Goal: Use online tool/utility: Use online tool/utility

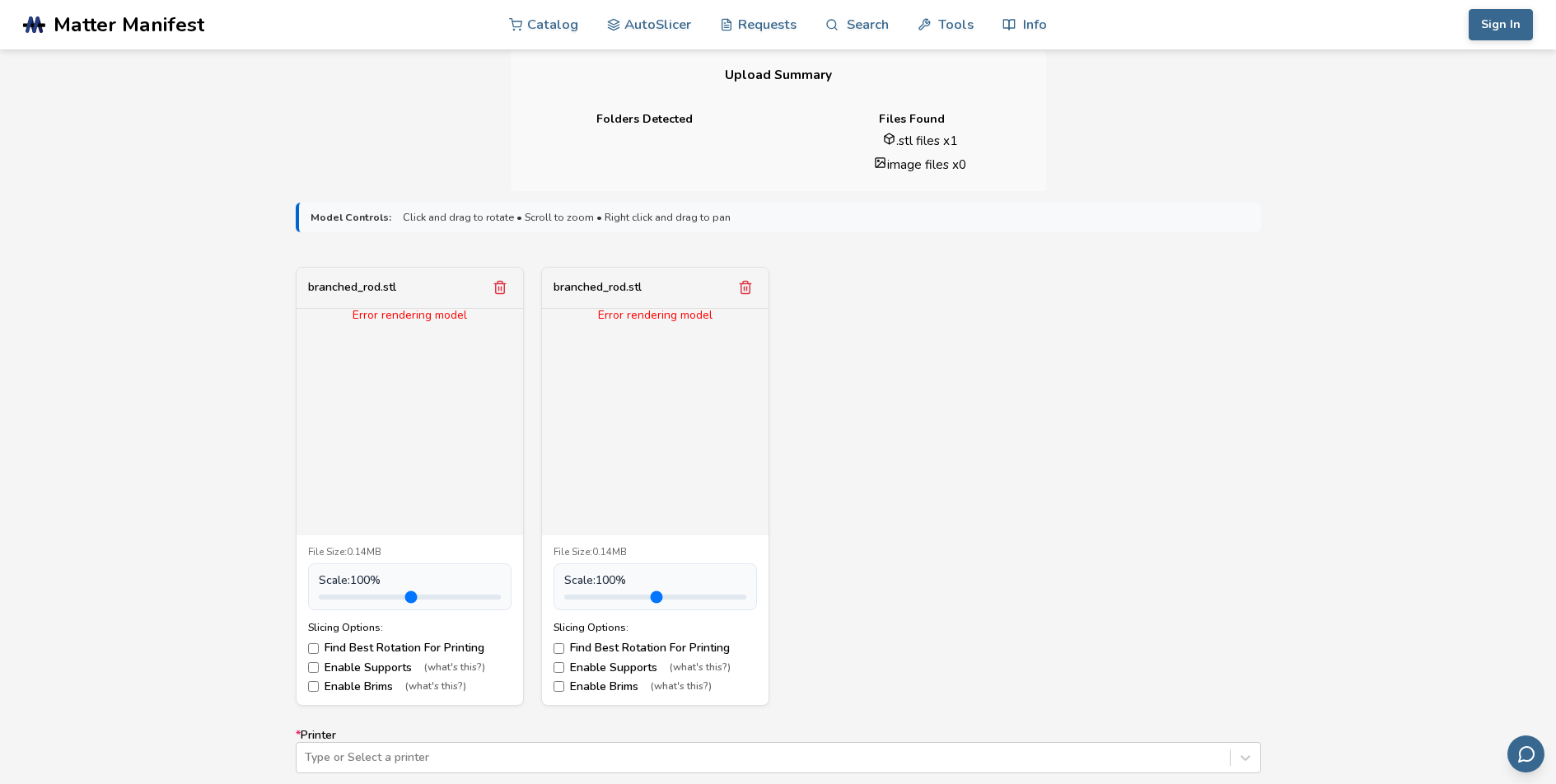
scroll to position [403, 0]
click at [742, 281] on icon "Remove model" at bounding box center [746, 284] width 15 height 15
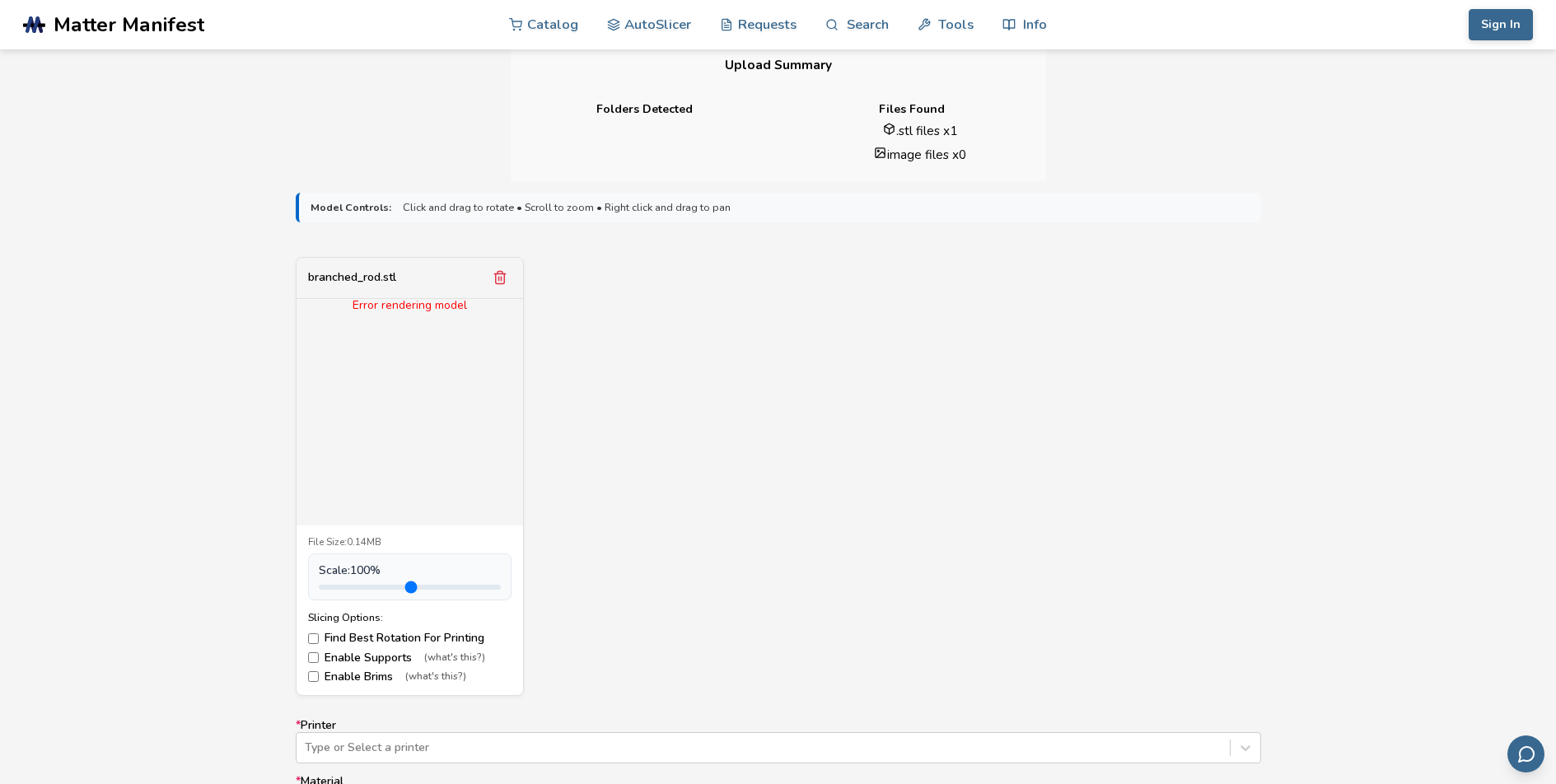
scroll to position [411, 0]
click at [504, 281] on icon "Remove model" at bounding box center [500, 277] width 15 height 15
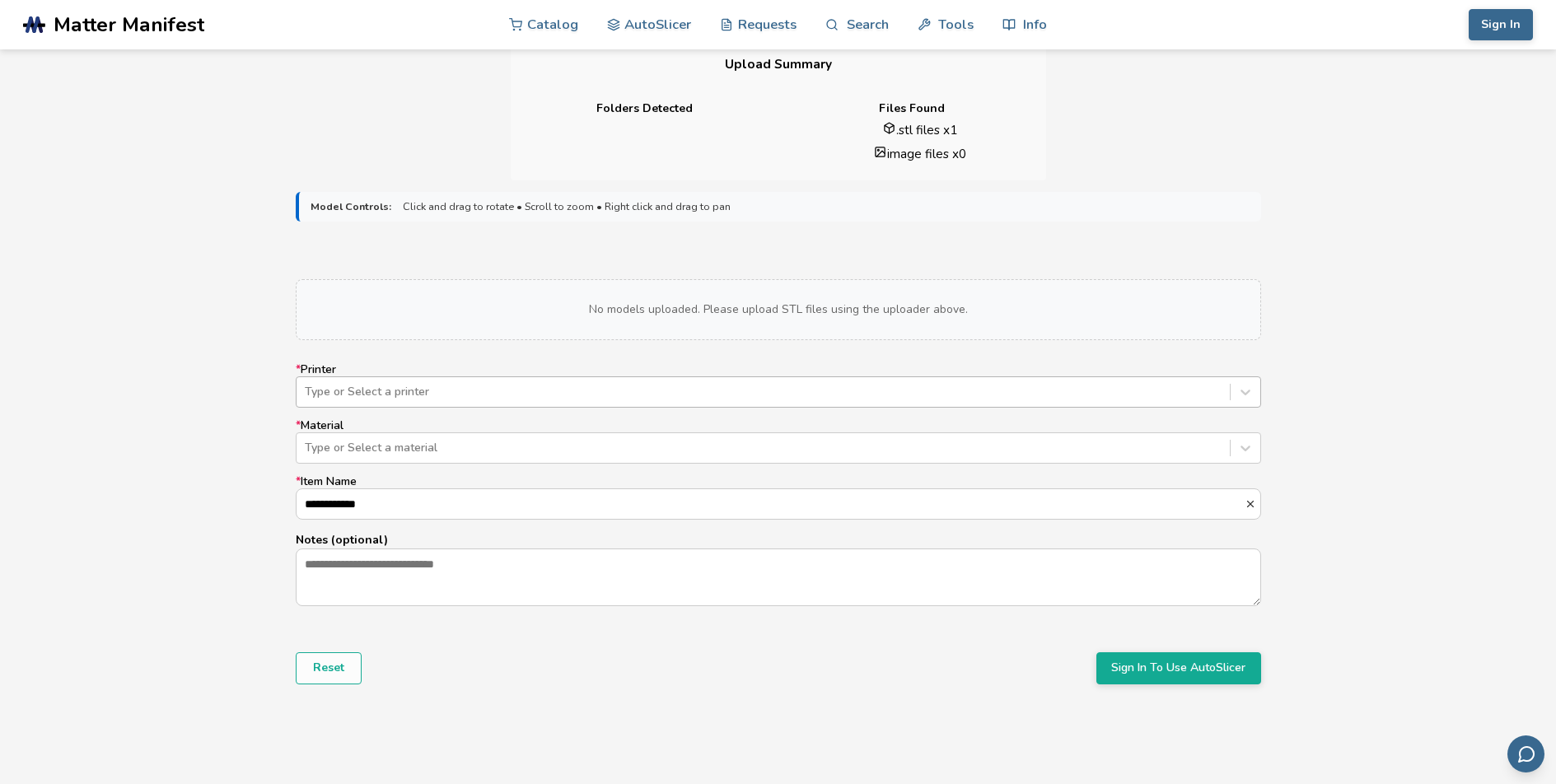
click at [450, 400] on div at bounding box center [763, 392] width 917 height 17
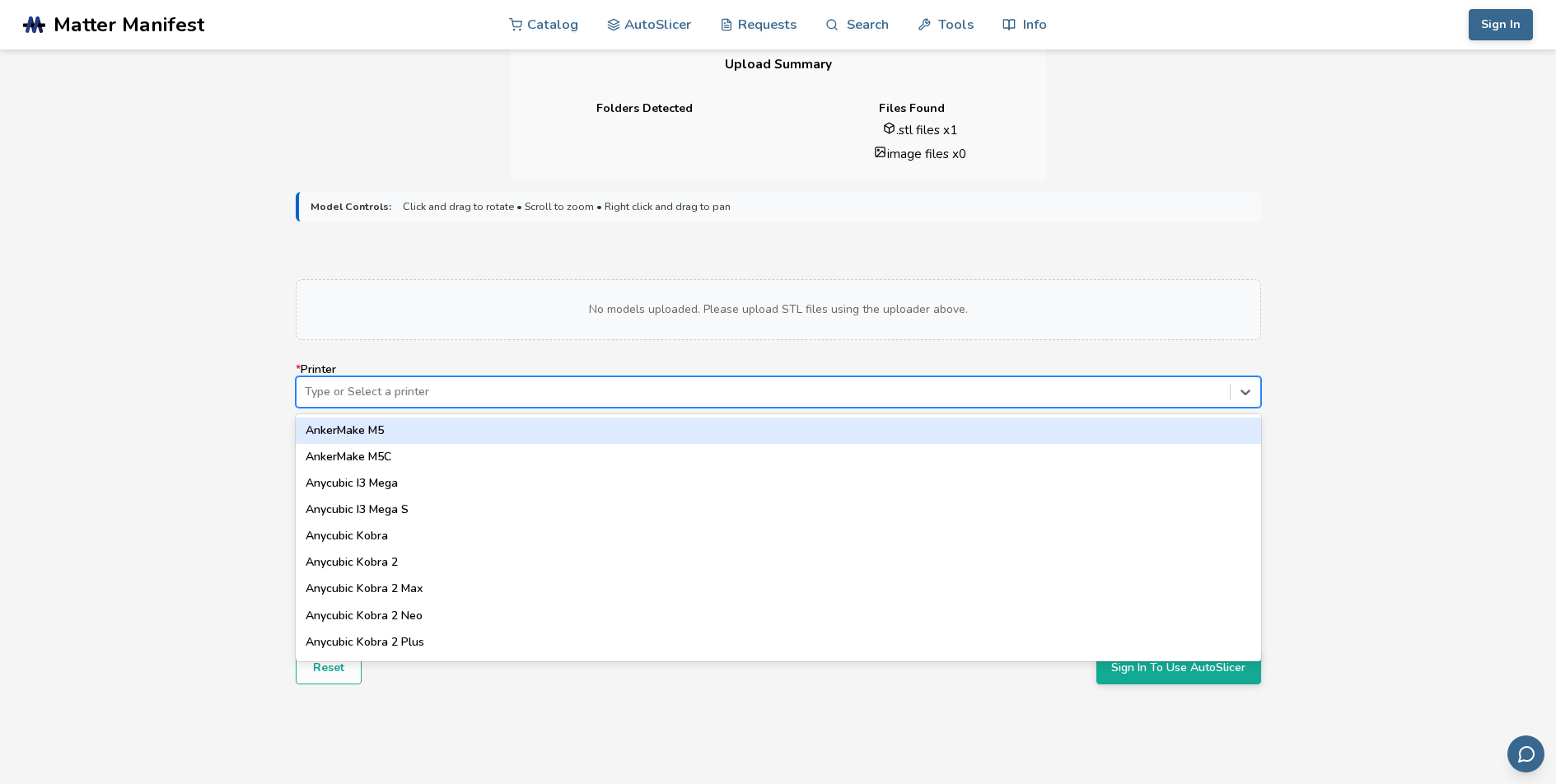
click at [134, 306] on div "Model Controls: Click and drag to rotate • Scroll to zoom • Right click and dra…" at bounding box center [778, 464] width 1556 height 568
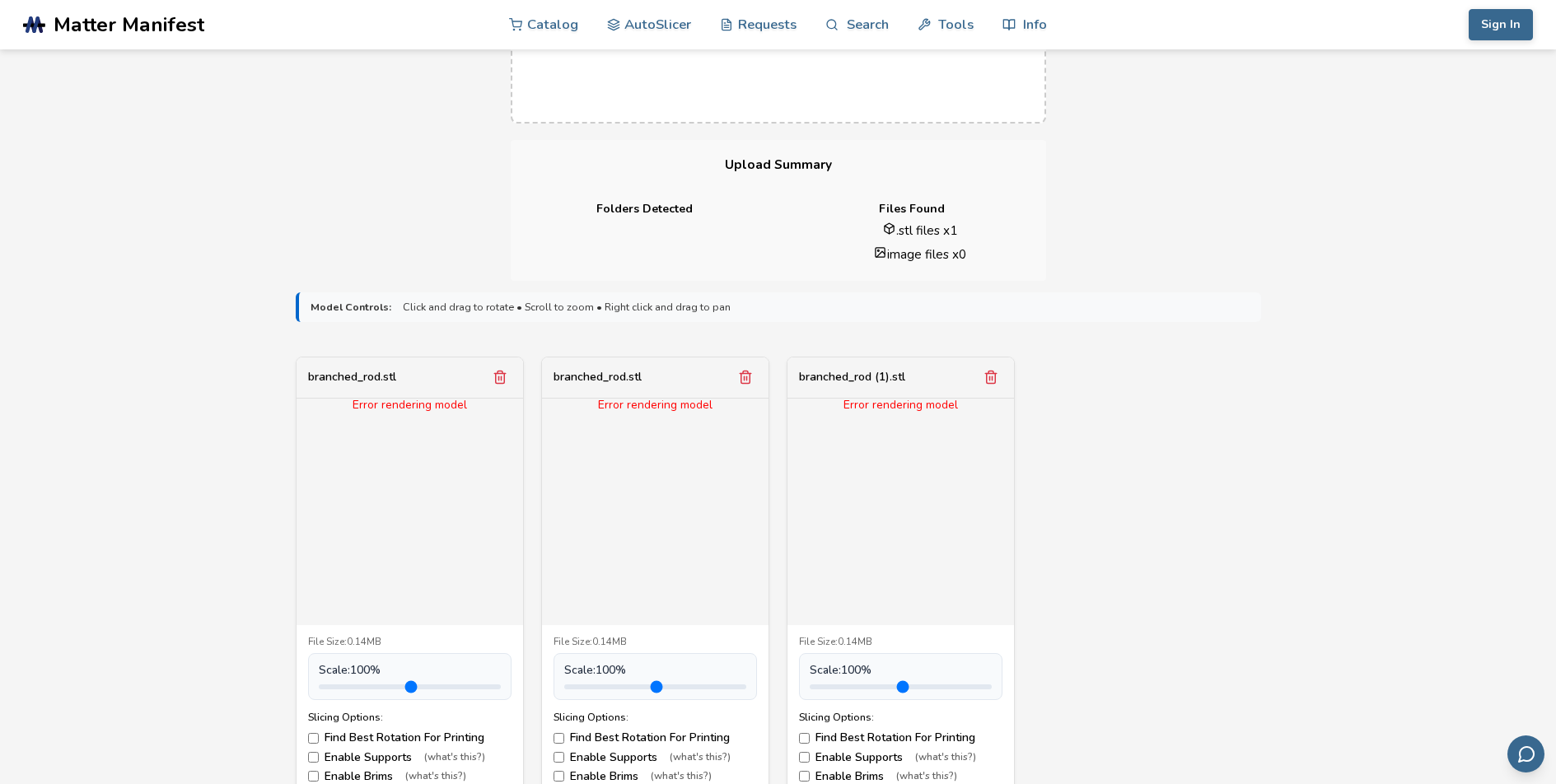
scroll to position [408, 0]
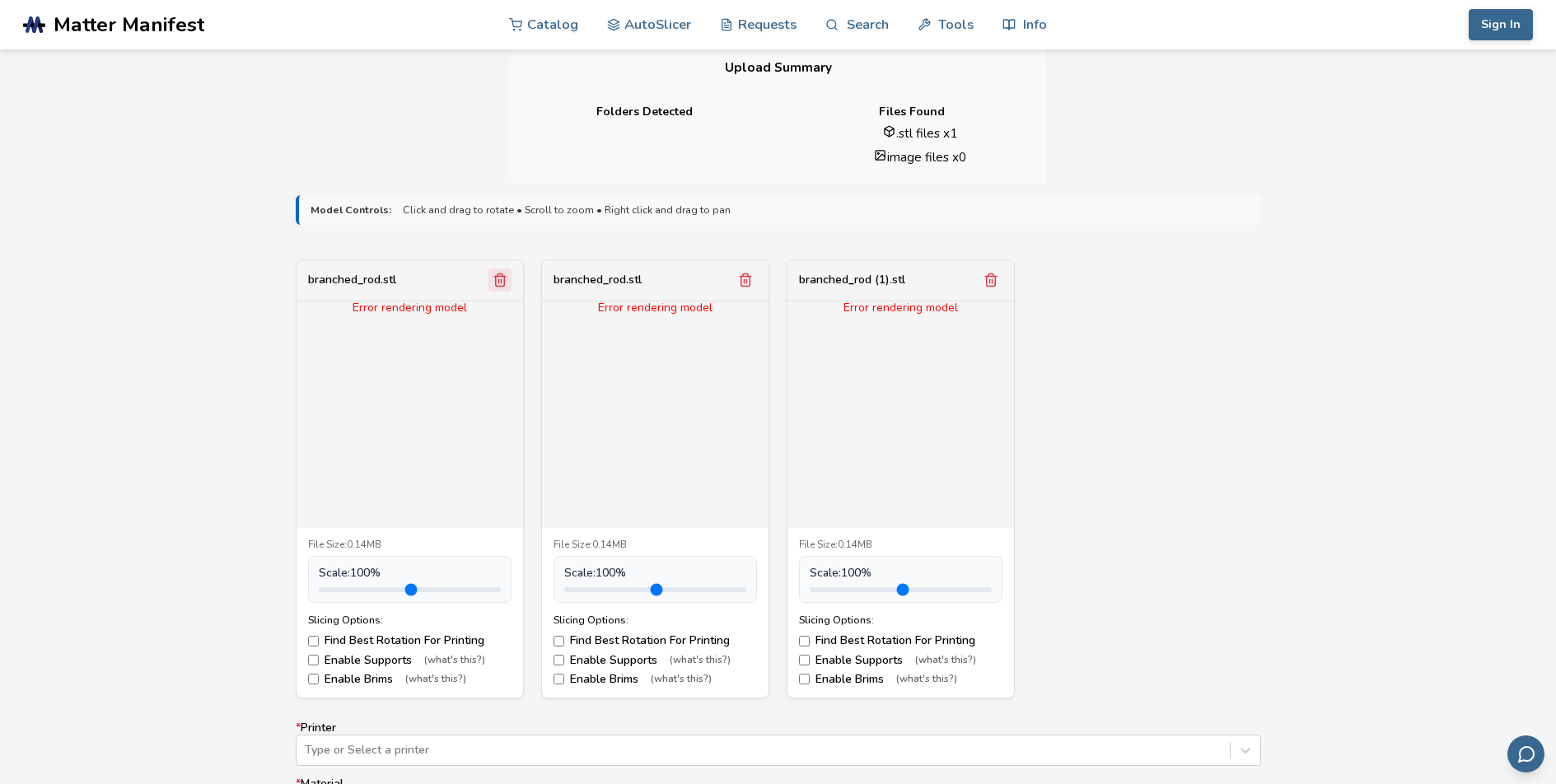
click at [495, 280] on icon "Remove model" at bounding box center [500, 280] width 9 height 12
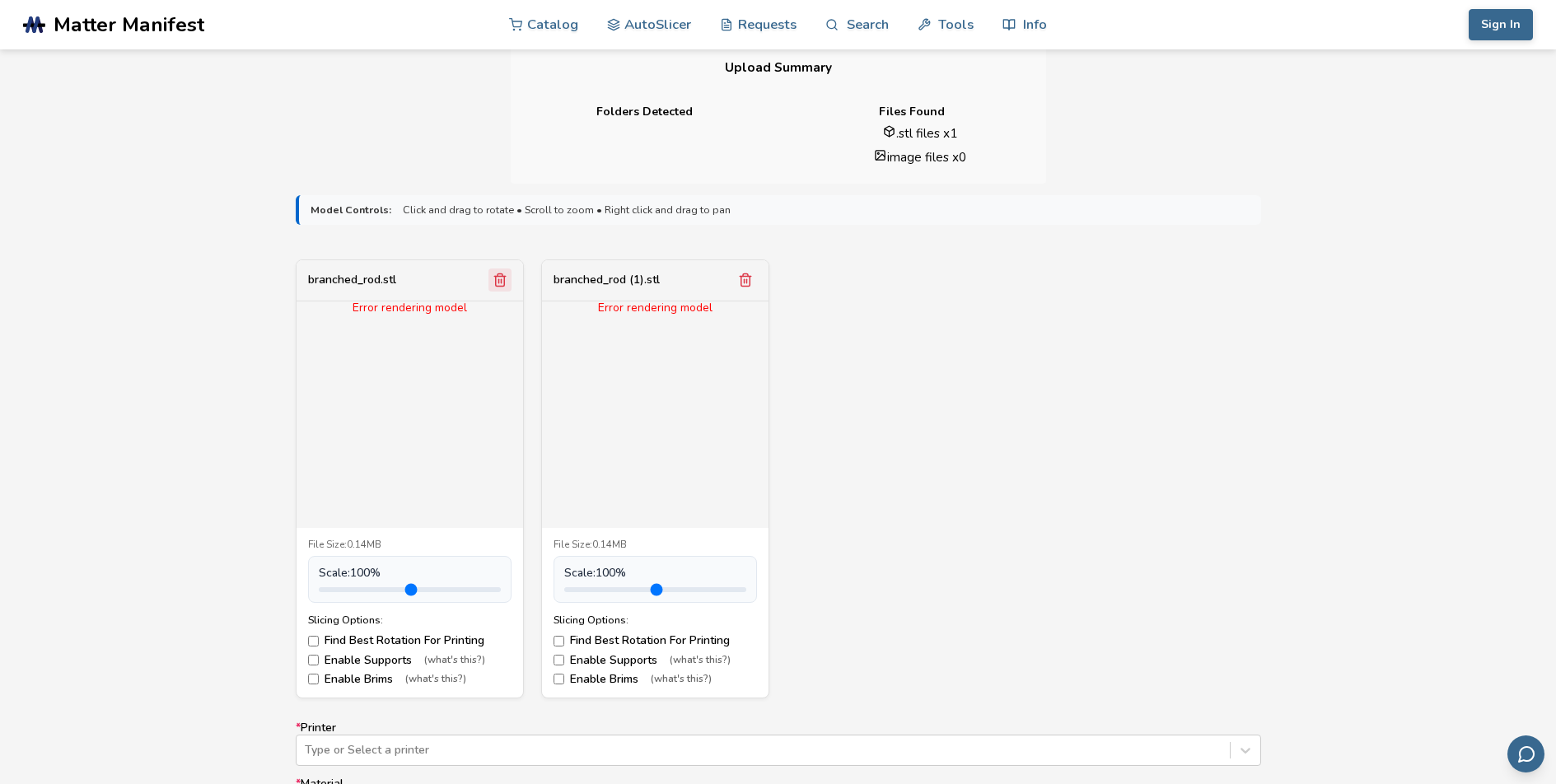
click at [496, 281] on icon "Remove model" at bounding box center [500, 280] width 15 height 15
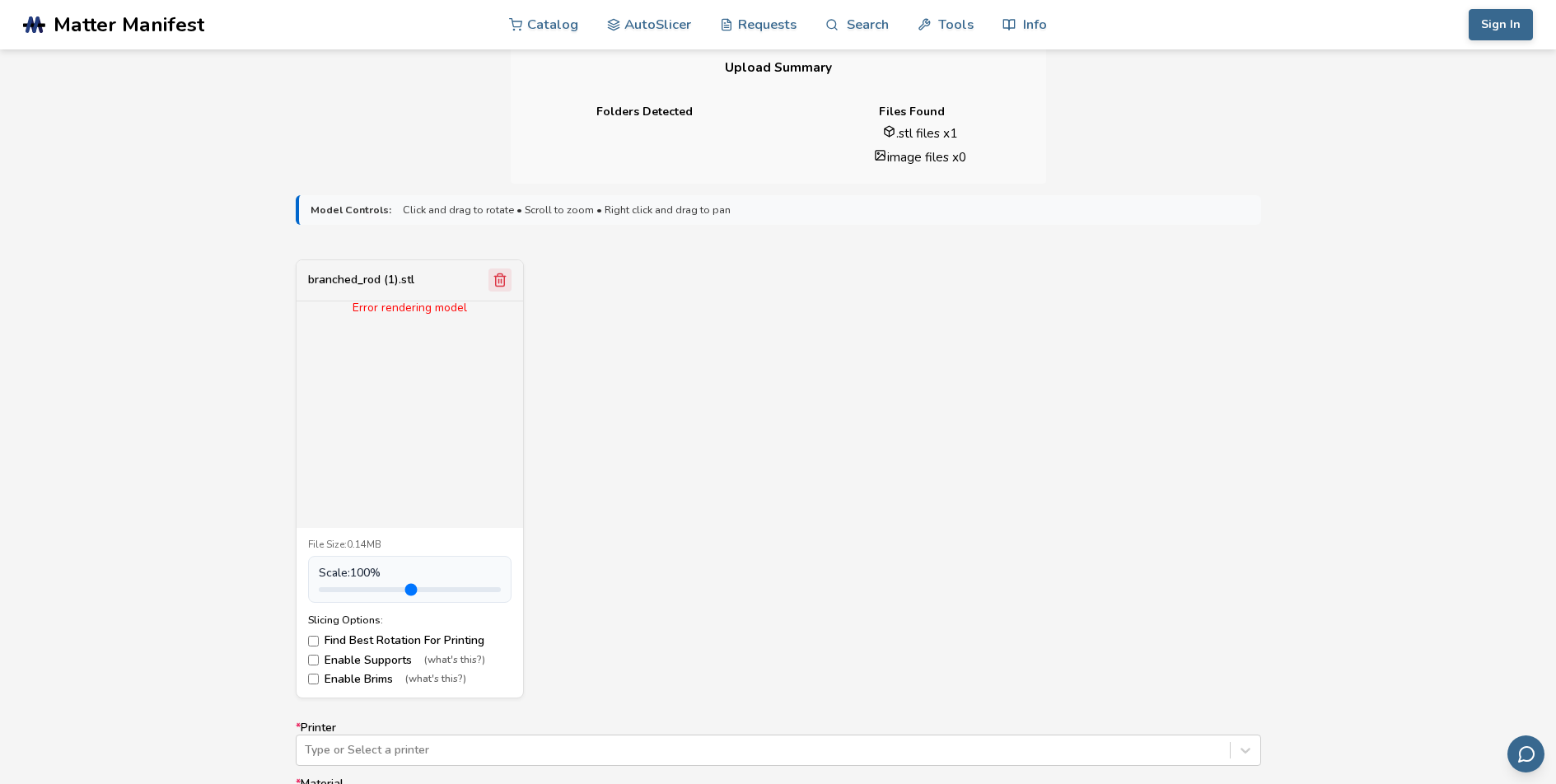
click at [496, 281] on icon "Remove model" at bounding box center [500, 280] width 15 height 15
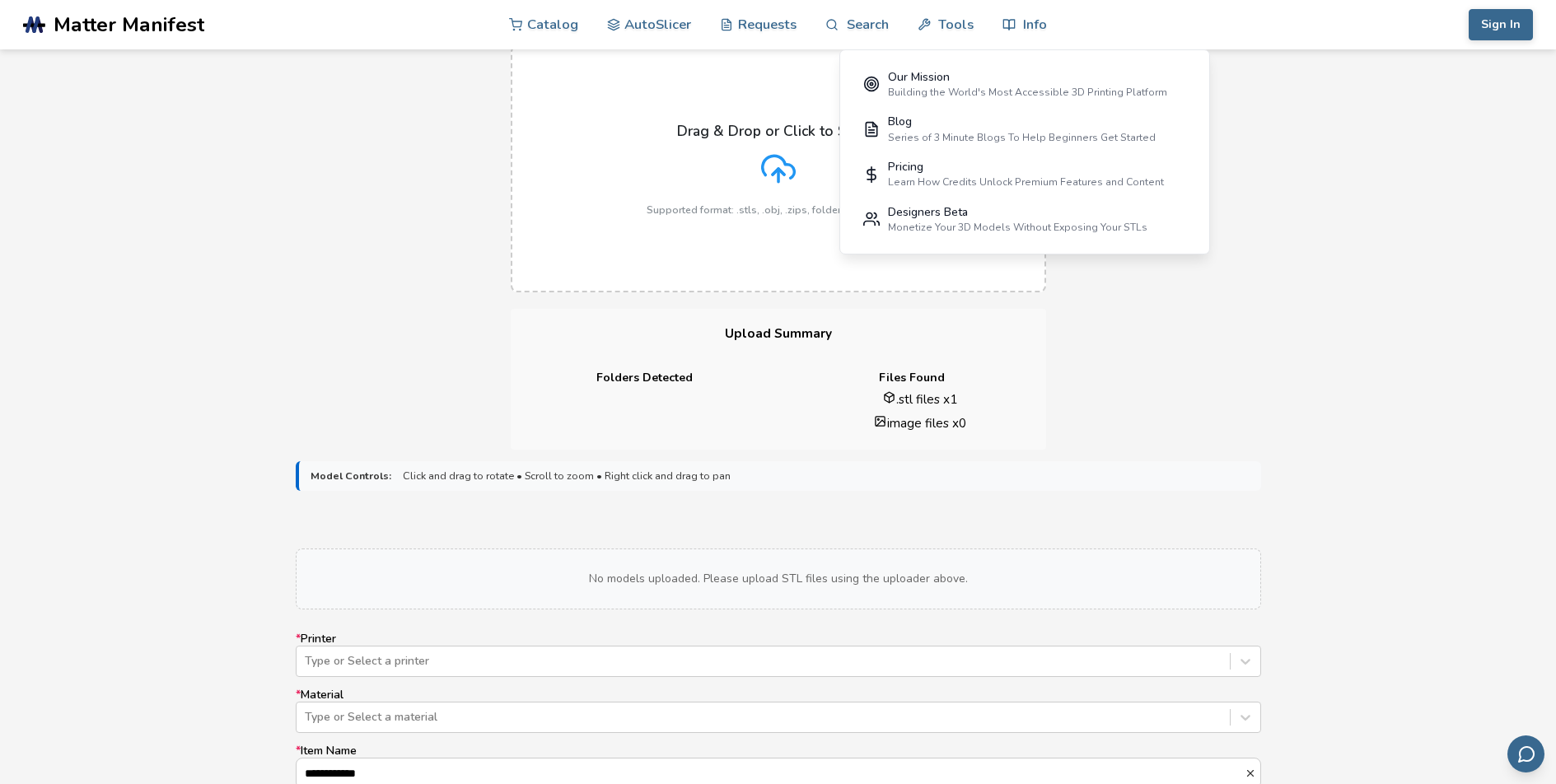
scroll to position [0, 0]
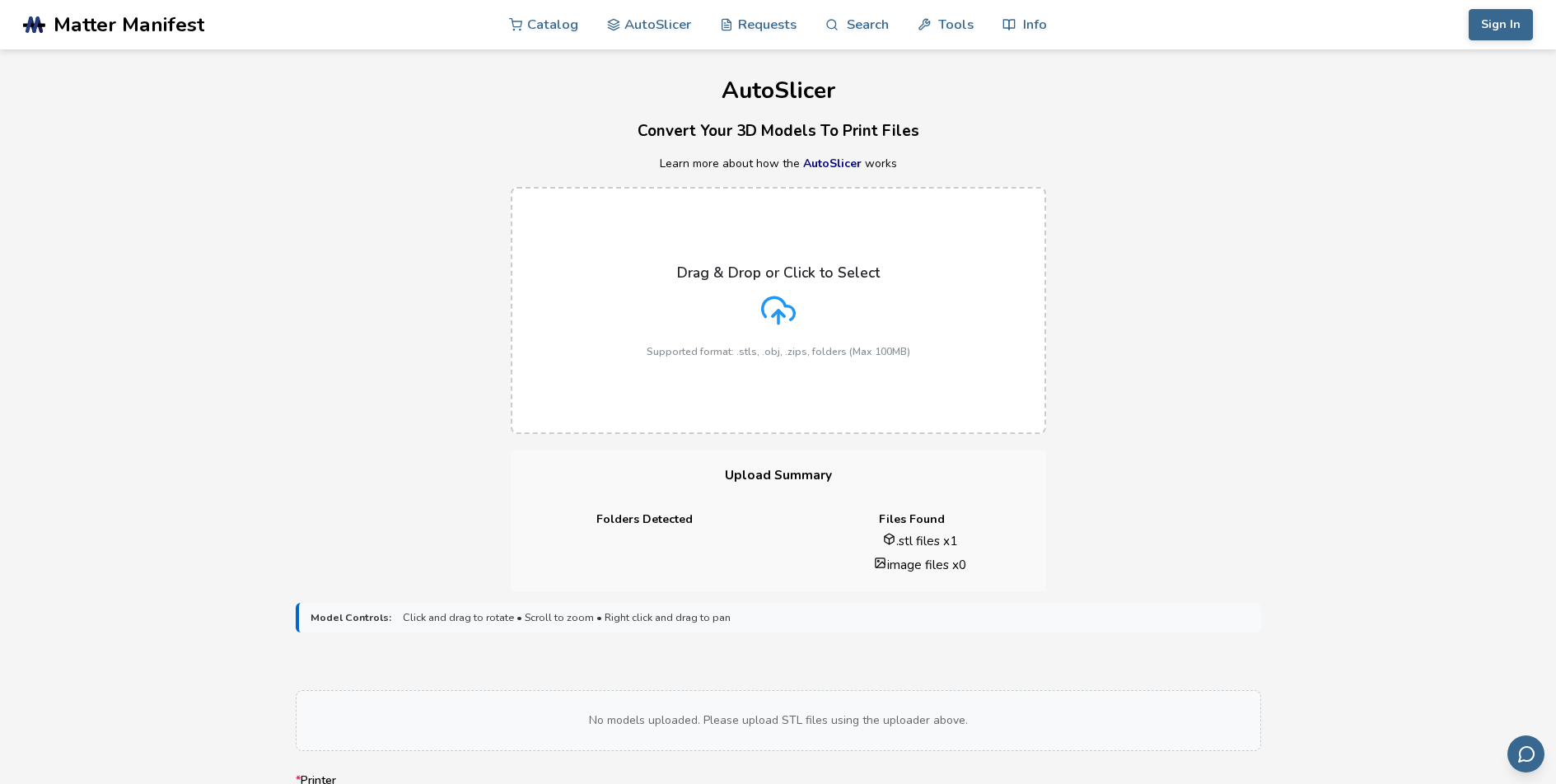
click at [1219, 307] on div "Drag & Drop or Click to Select Supported format: .stls, .obj, .zips, folders (M…" at bounding box center [778, 310] width 1556 height 280
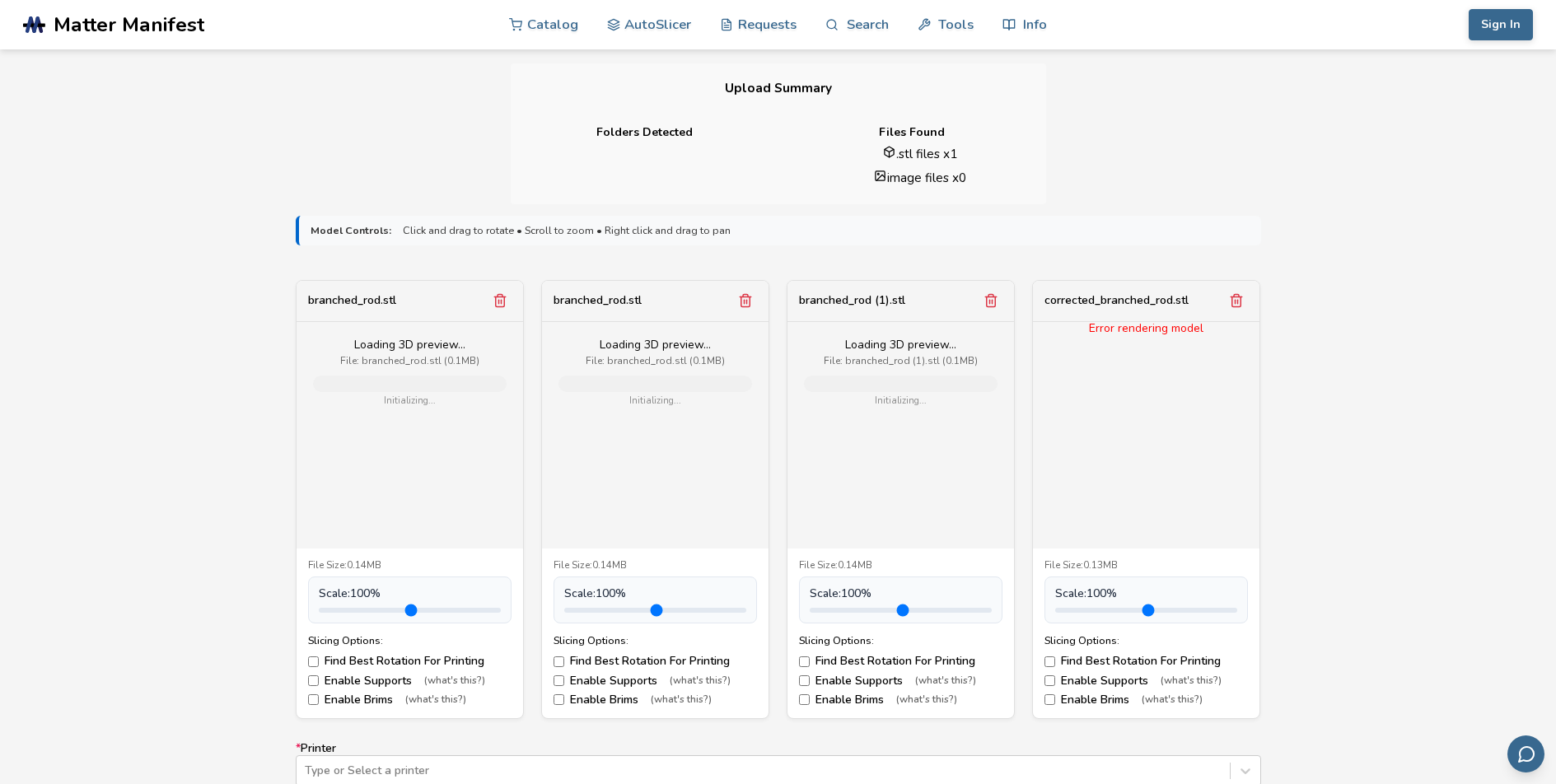
scroll to position [452, 0]
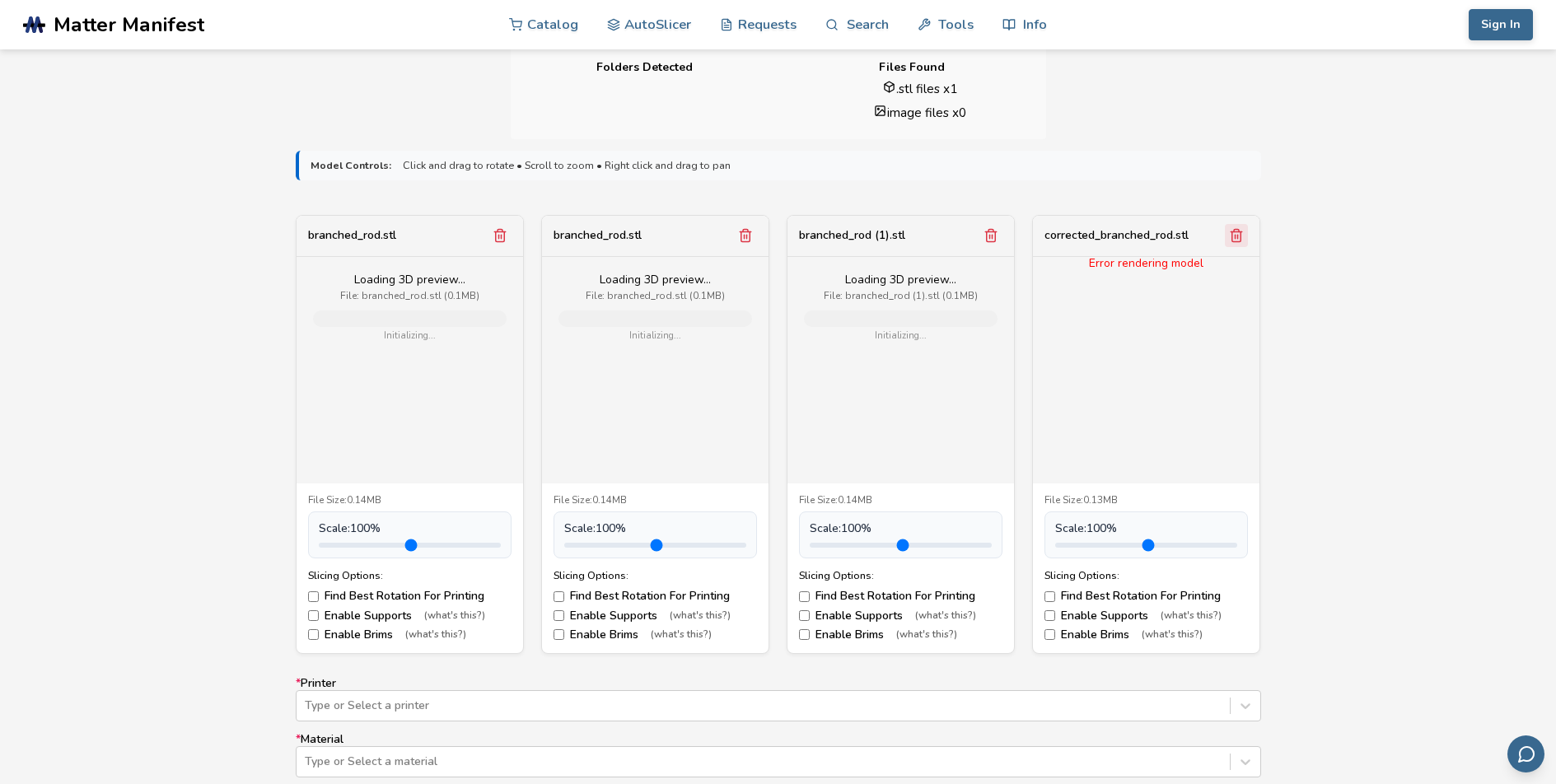
click at [1219, 237] on icon "Remove model" at bounding box center [1237, 235] width 9 height 12
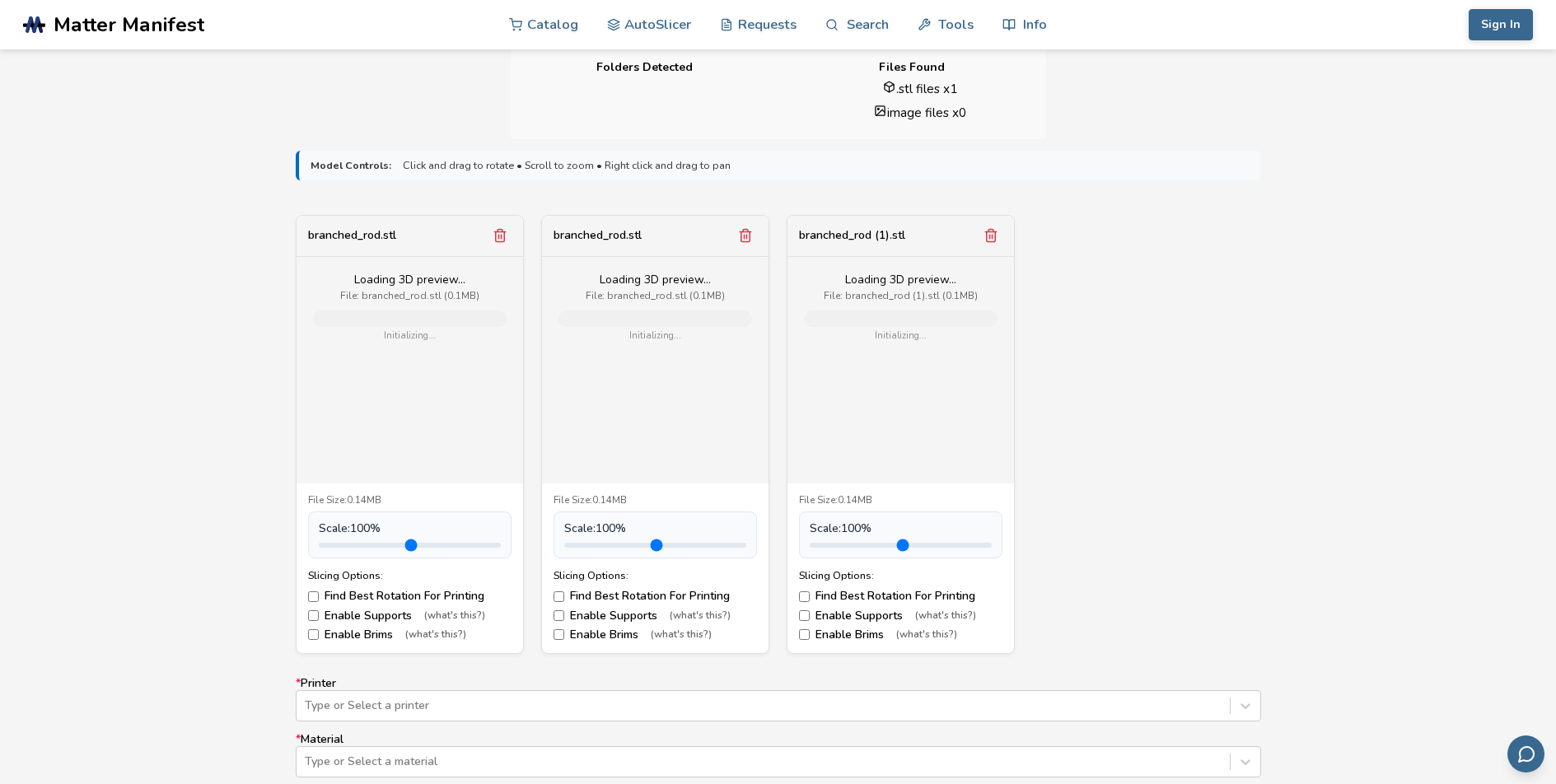
click at [925, 348] on div "Loading 3D preview... File: branched_rod (1).stl (0.1MB) Initializing..." at bounding box center [901, 308] width 227 height 101
click at [989, 243] on button "Remove model" at bounding box center [990, 235] width 23 height 23
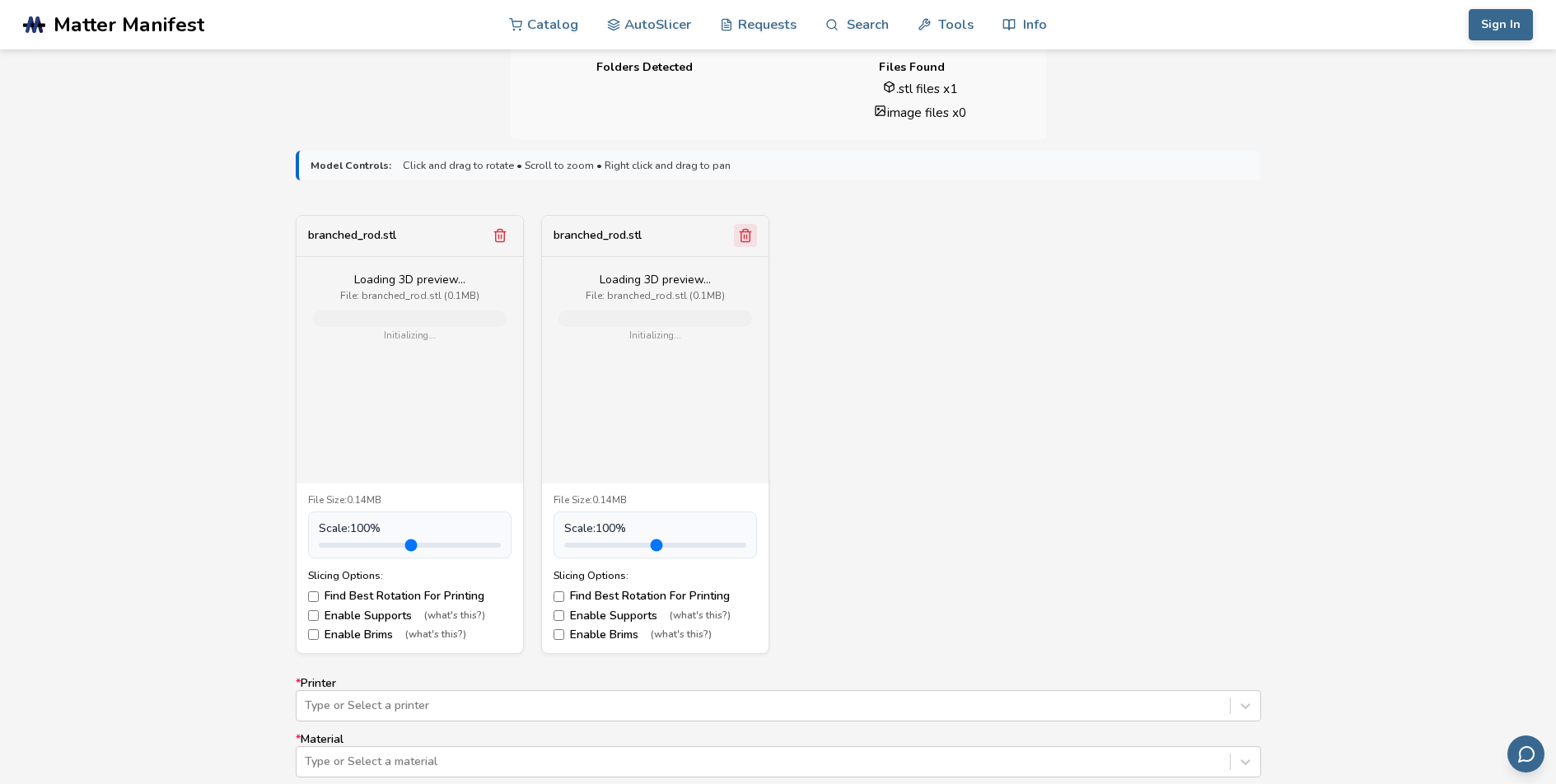
click at [748, 238] on icon "Remove model" at bounding box center [746, 235] width 15 height 15
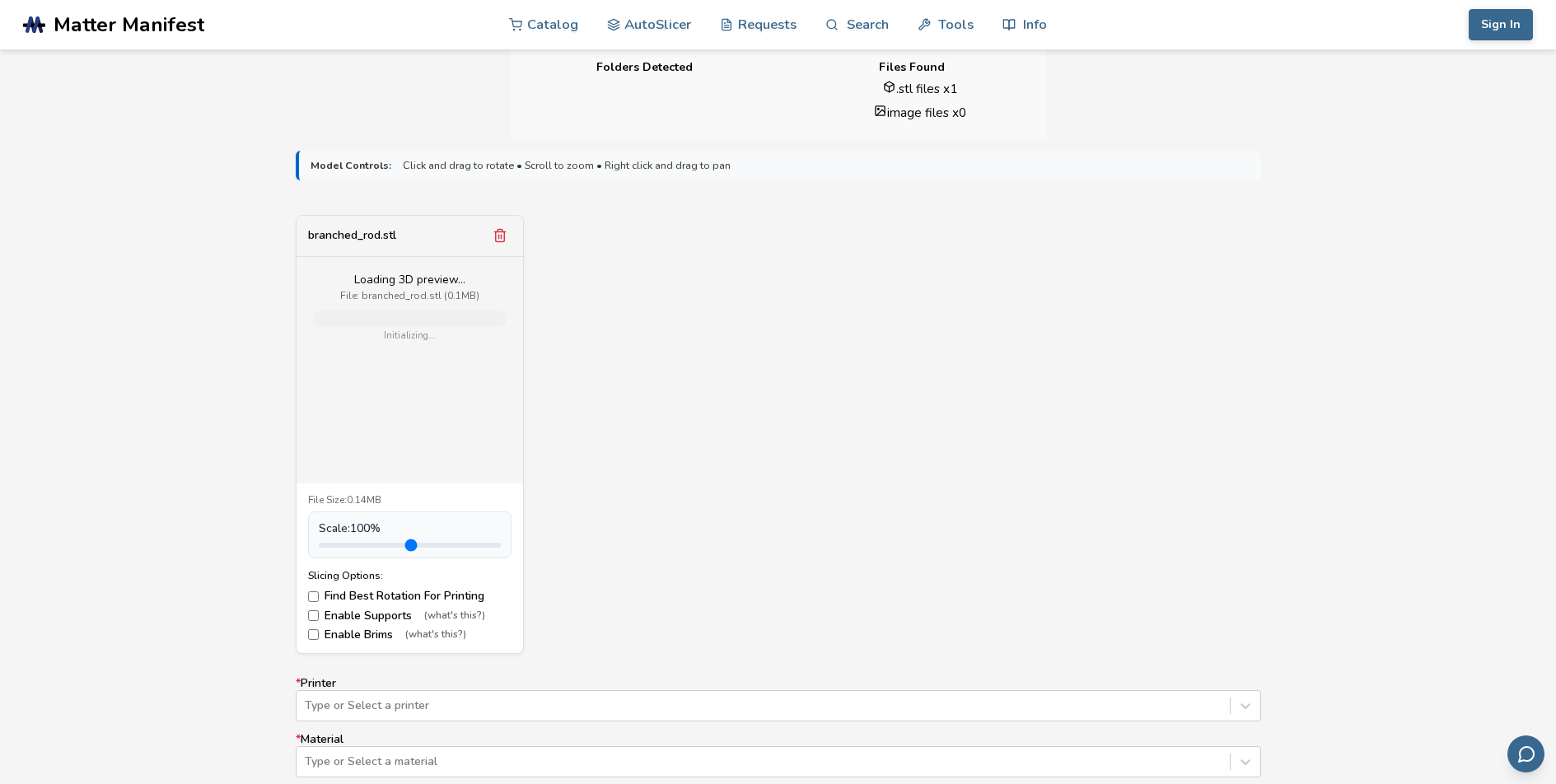
click at [418, 357] on div "Loading 3D preview... File: branched_rod.stl (0.1MB) Initializing..." at bounding box center [410, 370] width 227 height 227
type input "***"
click at [349, 548] on input "range" at bounding box center [410, 545] width 182 height 5
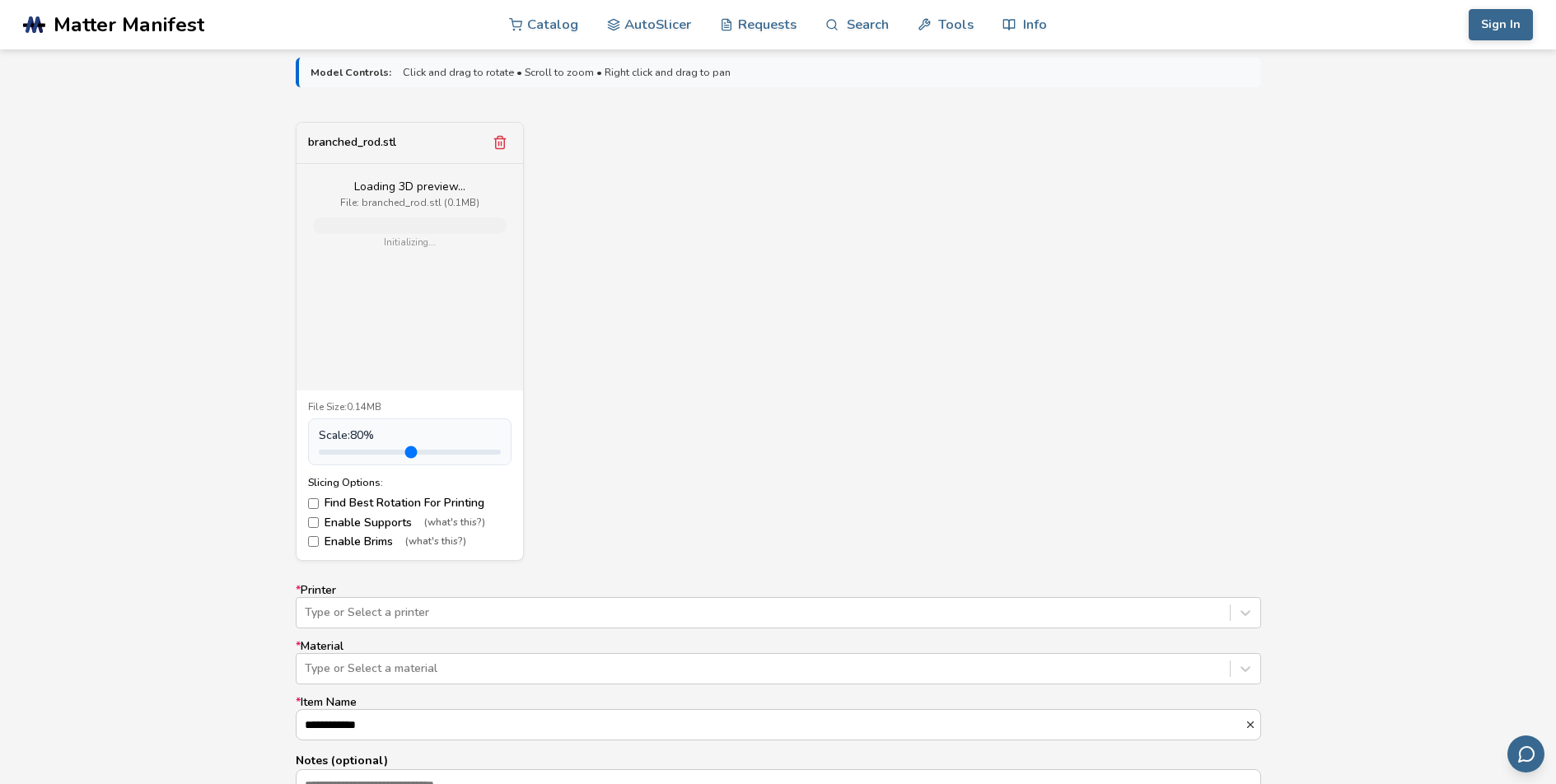
scroll to position [884, 0]
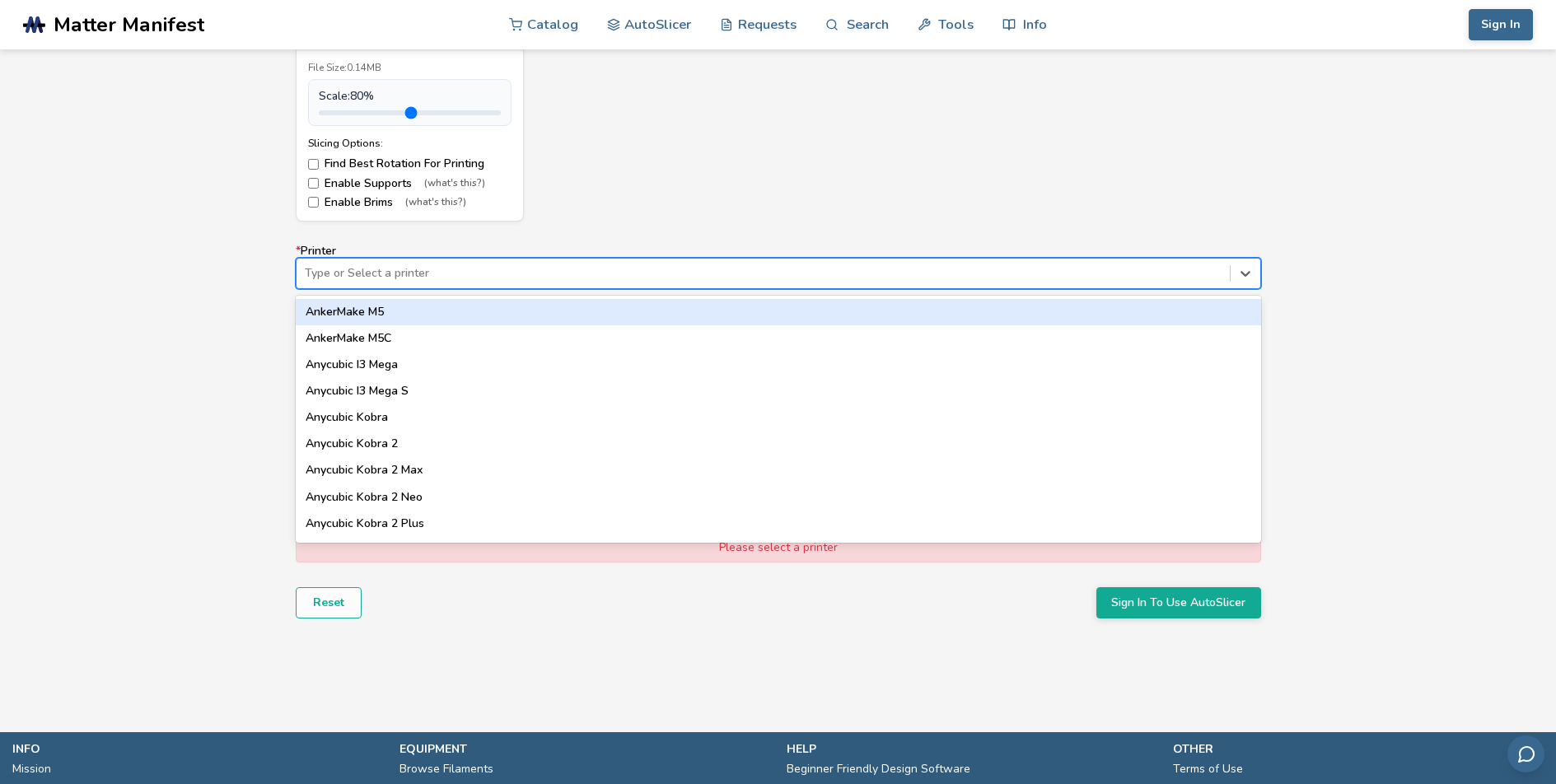
click at [475, 273] on div at bounding box center [763, 274] width 917 height 17
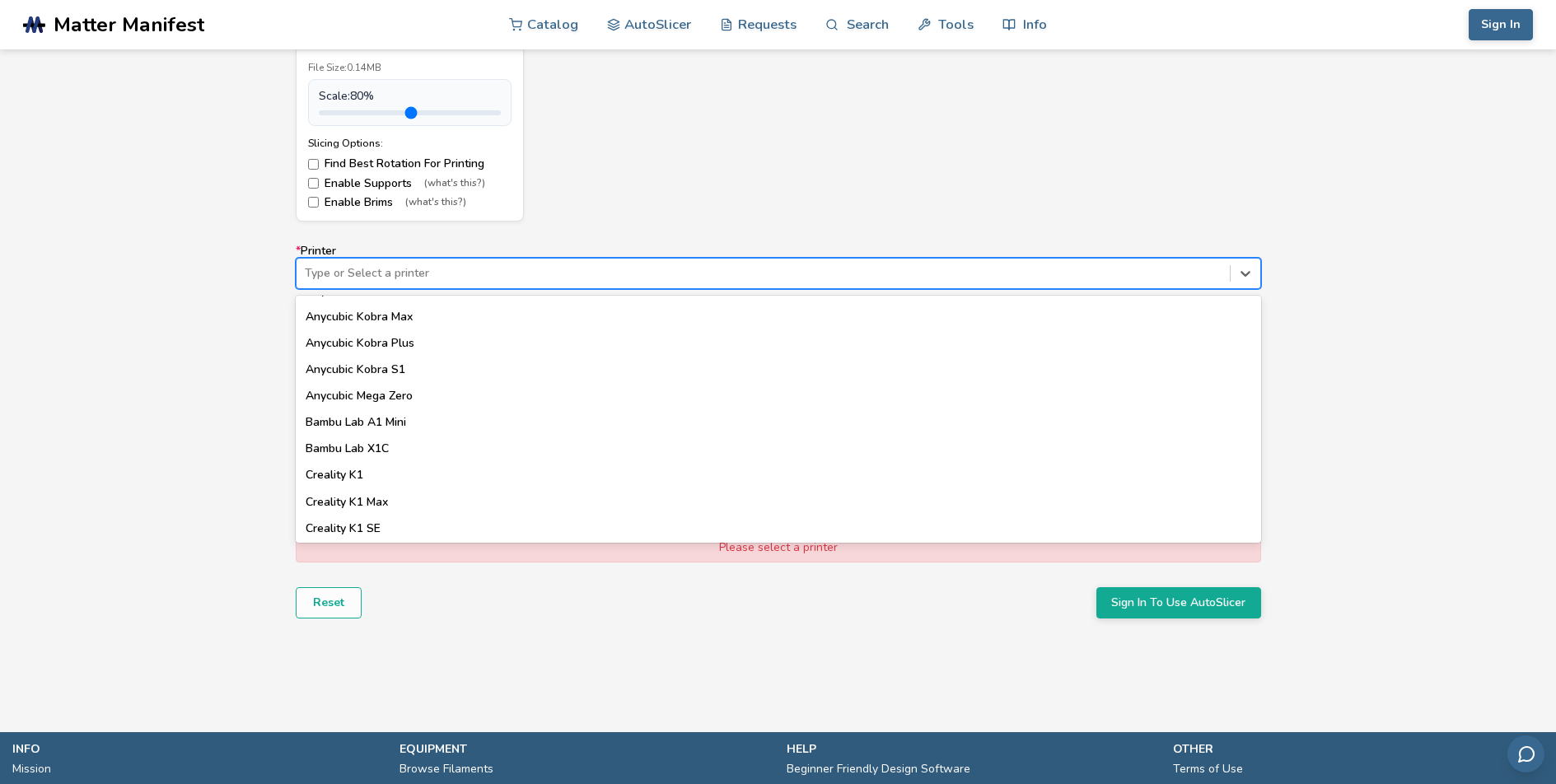
scroll to position [289, 0]
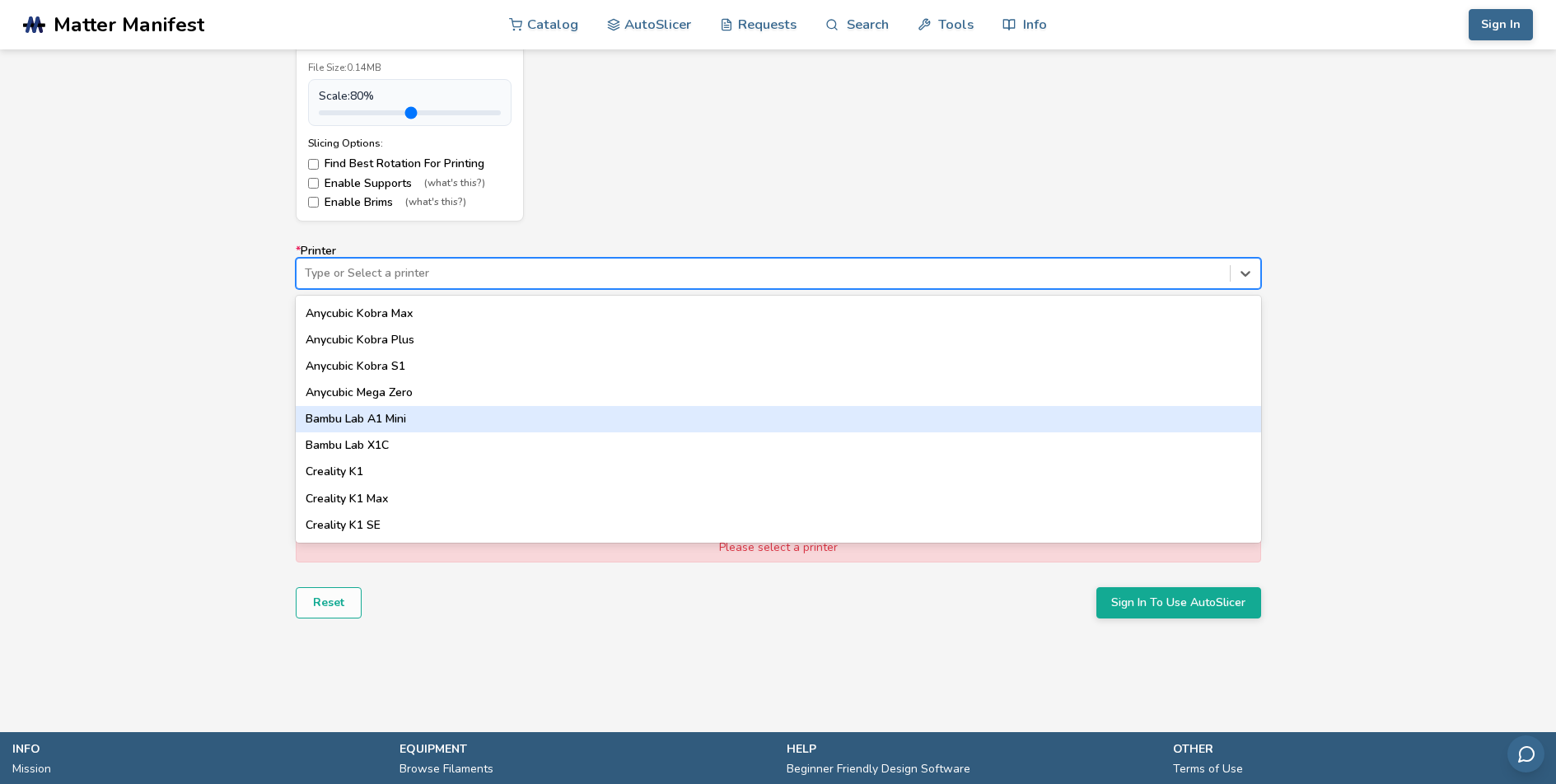
click at [437, 420] on div "Bambu Lab A1 Mini" at bounding box center [778, 419] width 965 height 26
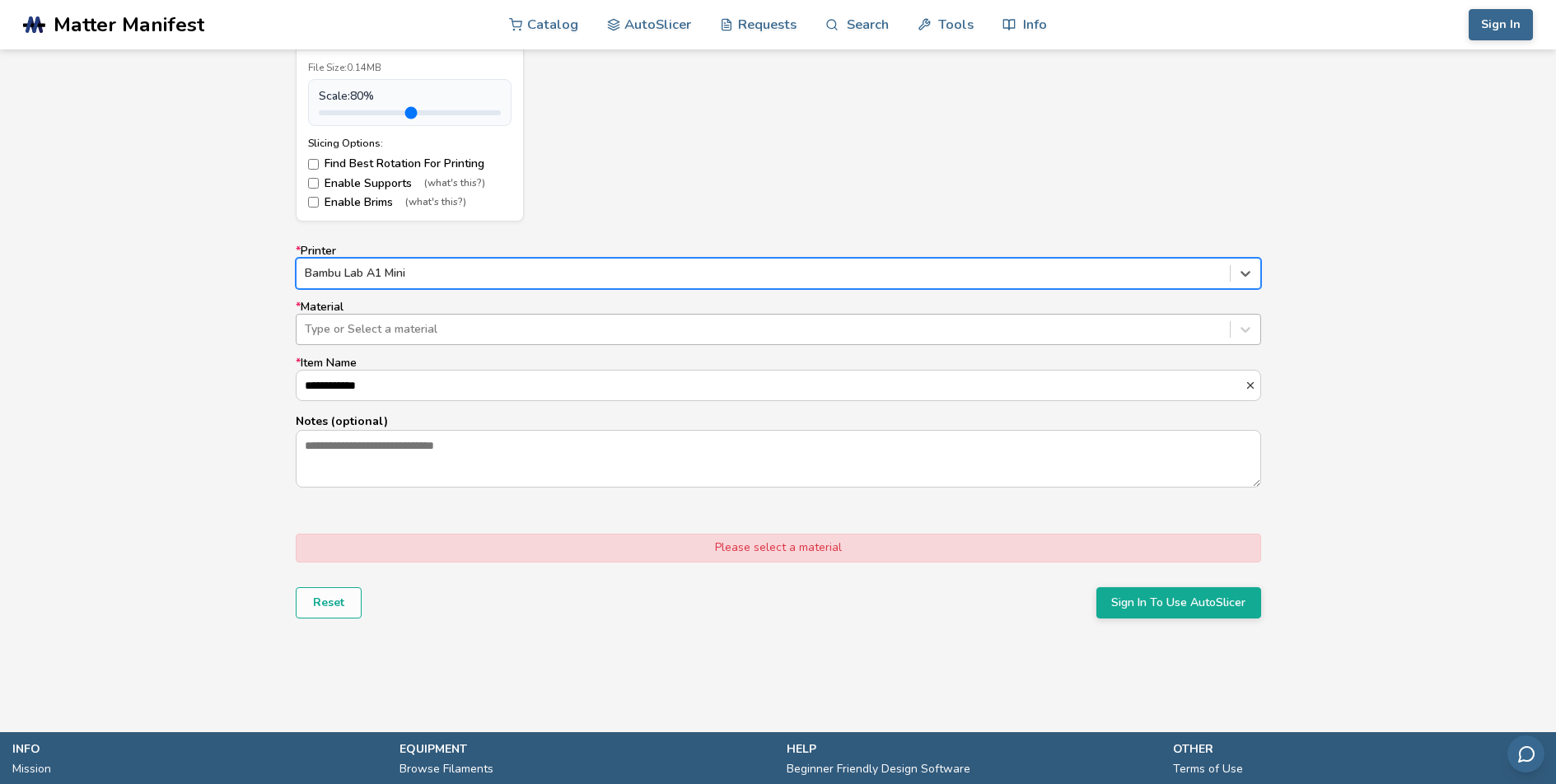
click at [437, 341] on div "Type or Select a material" at bounding box center [778, 329] width 965 height 31
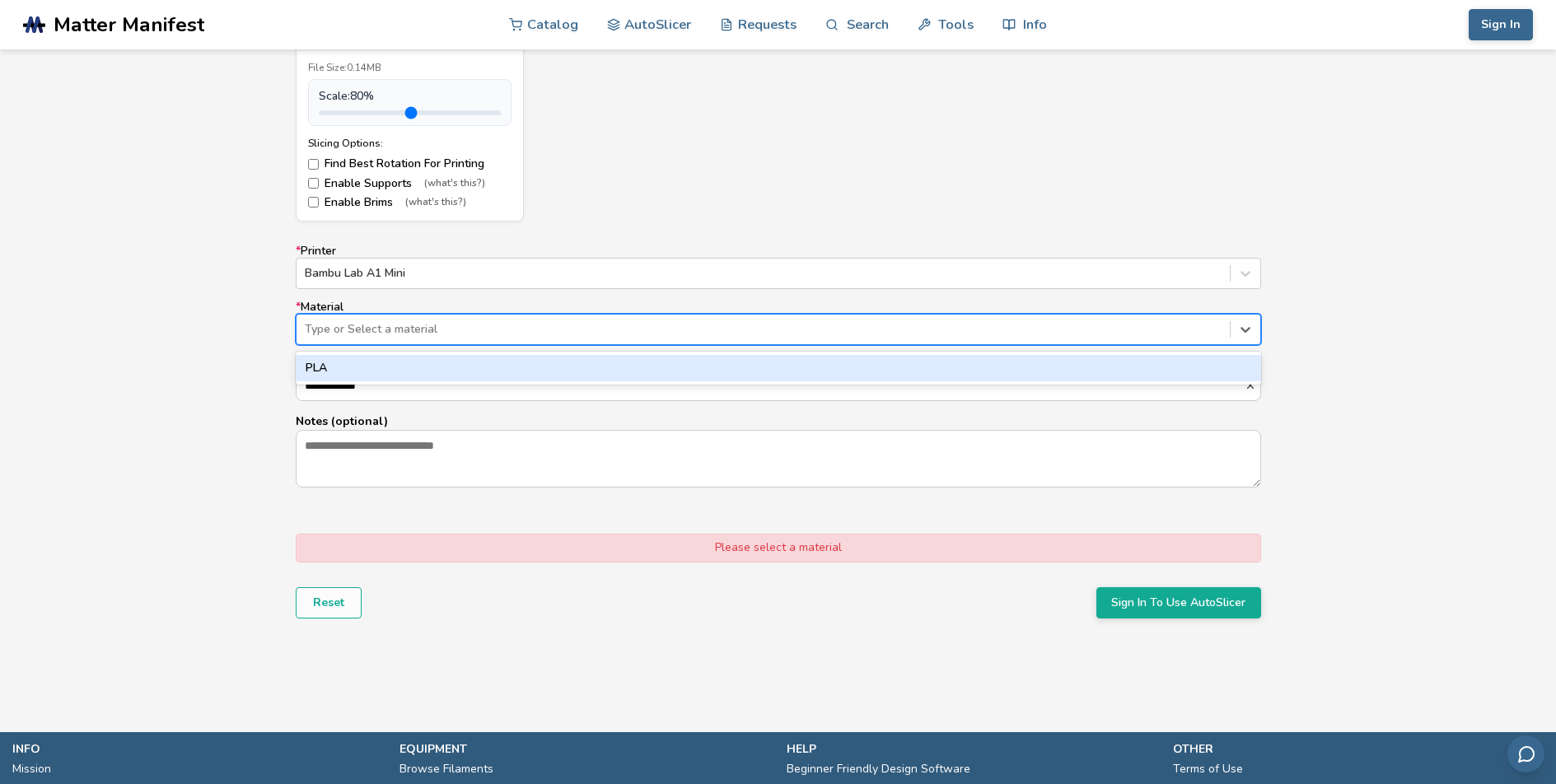
click at [439, 365] on div "PLA" at bounding box center [778, 369] width 965 height 26
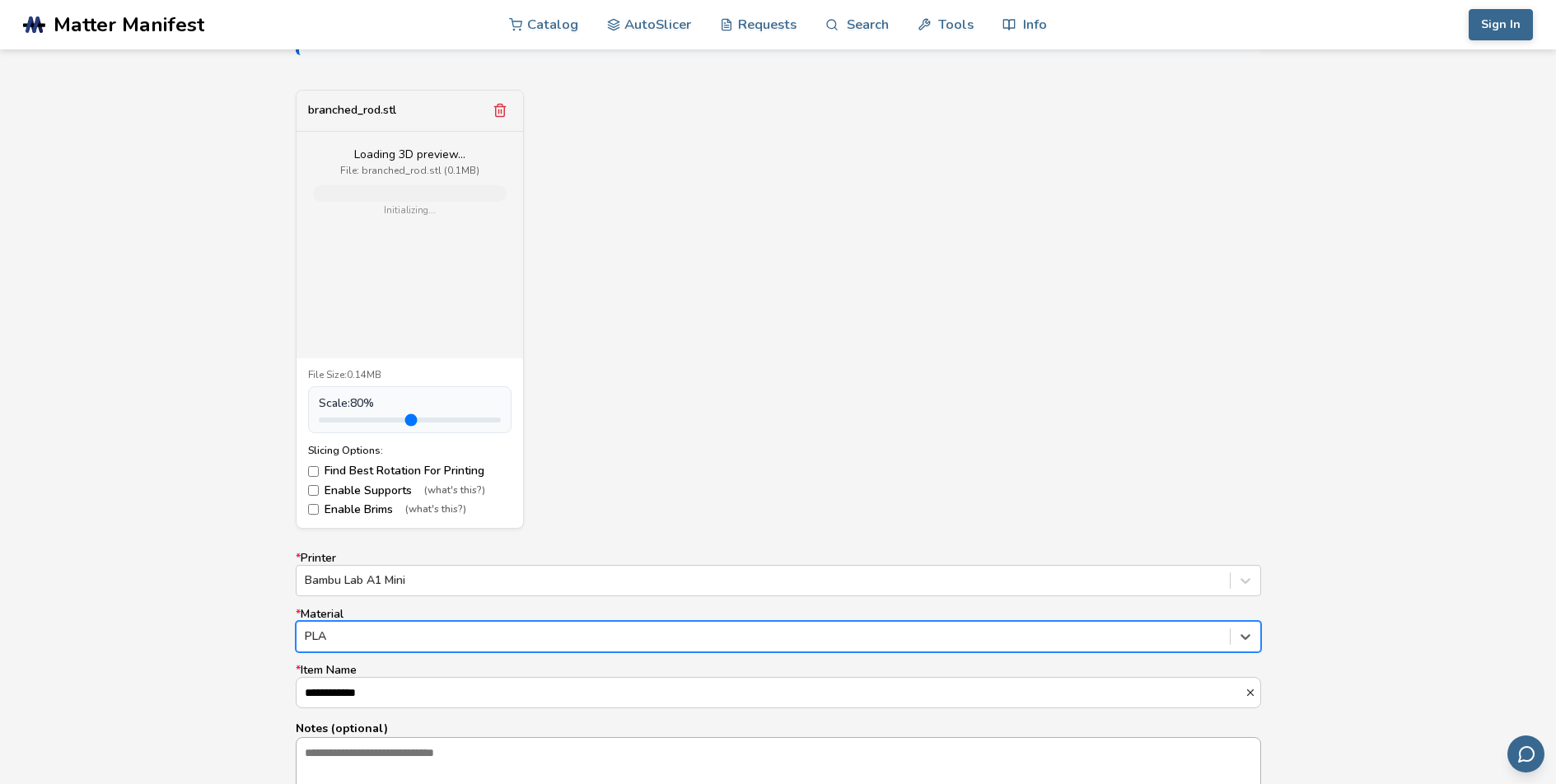
scroll to position [531, 0]
